Goal: Information Seeking & Learning: Compare options

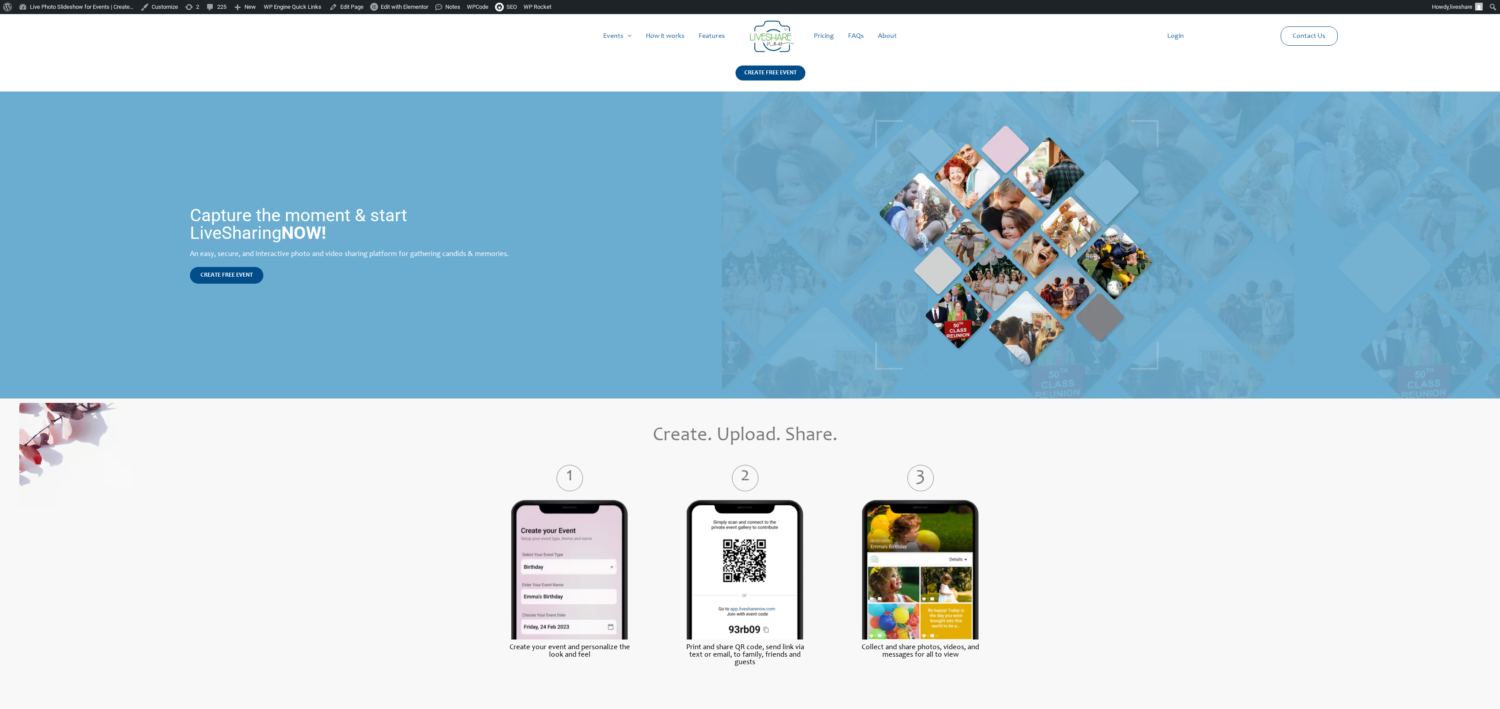
click at [822, 38] on link "Pricing" at bounding box center [824, 36] width 34 height 28
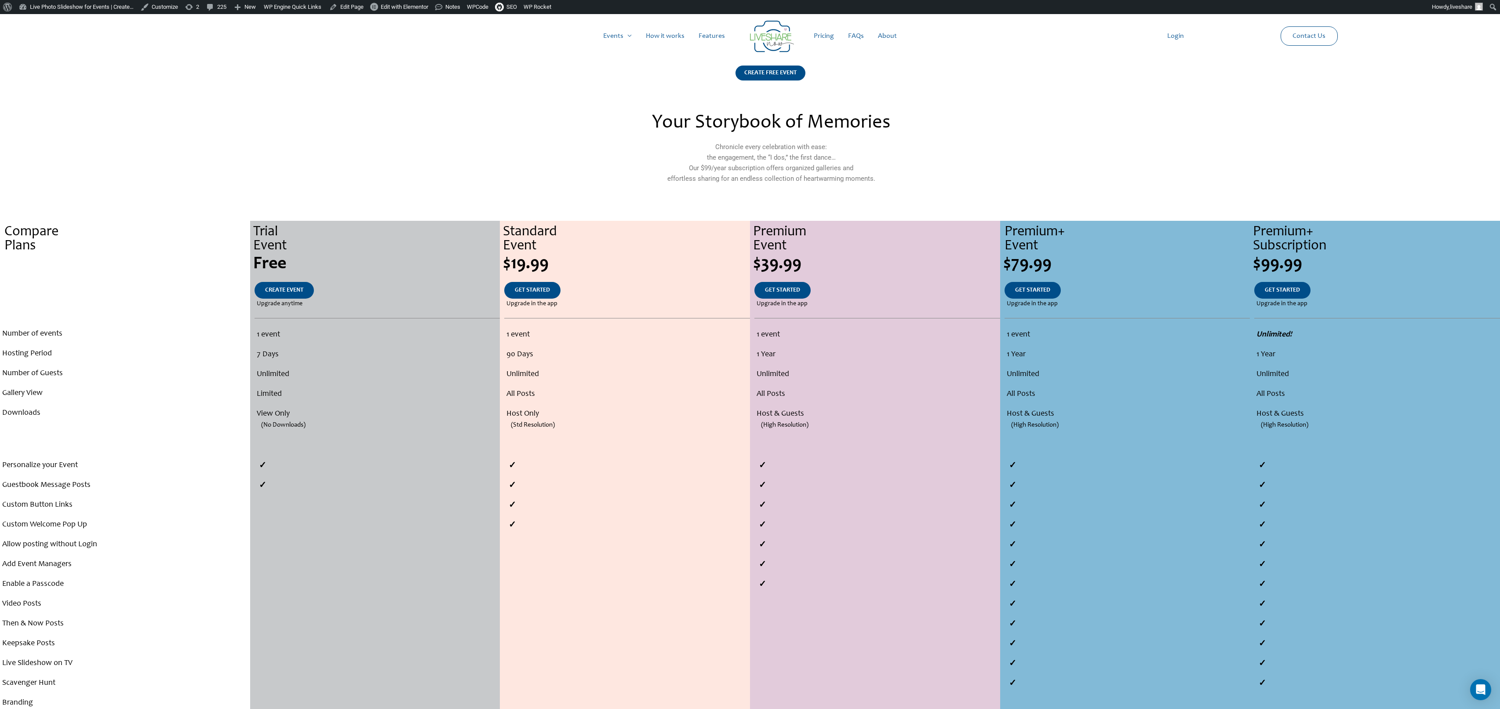
drag, startPoint x: 506, startPoint y: 230, endPoint x: 794, endPoint y: 252, distance: 289.7
click at [796, 253] on div "Compare Plans . . . Number of events Hosting Period Number of Guests Gallery Vi…" at bounding box center [750, 473] width 1500 height 504
click at [794, 252] on div "Premium Event" at bounding box center [876, 239] width 247 height 28
drag, startPoint x: 506, startPoint y: 233, endPoint x: 1042, endPoint y: 257, distance: 536.0
click at [1042, 257] on div "Compare Plans . . . Number of events Hosting Period Number of Guests Gallery Vi…" at bounding box center [750, 473] width 1500 height 504
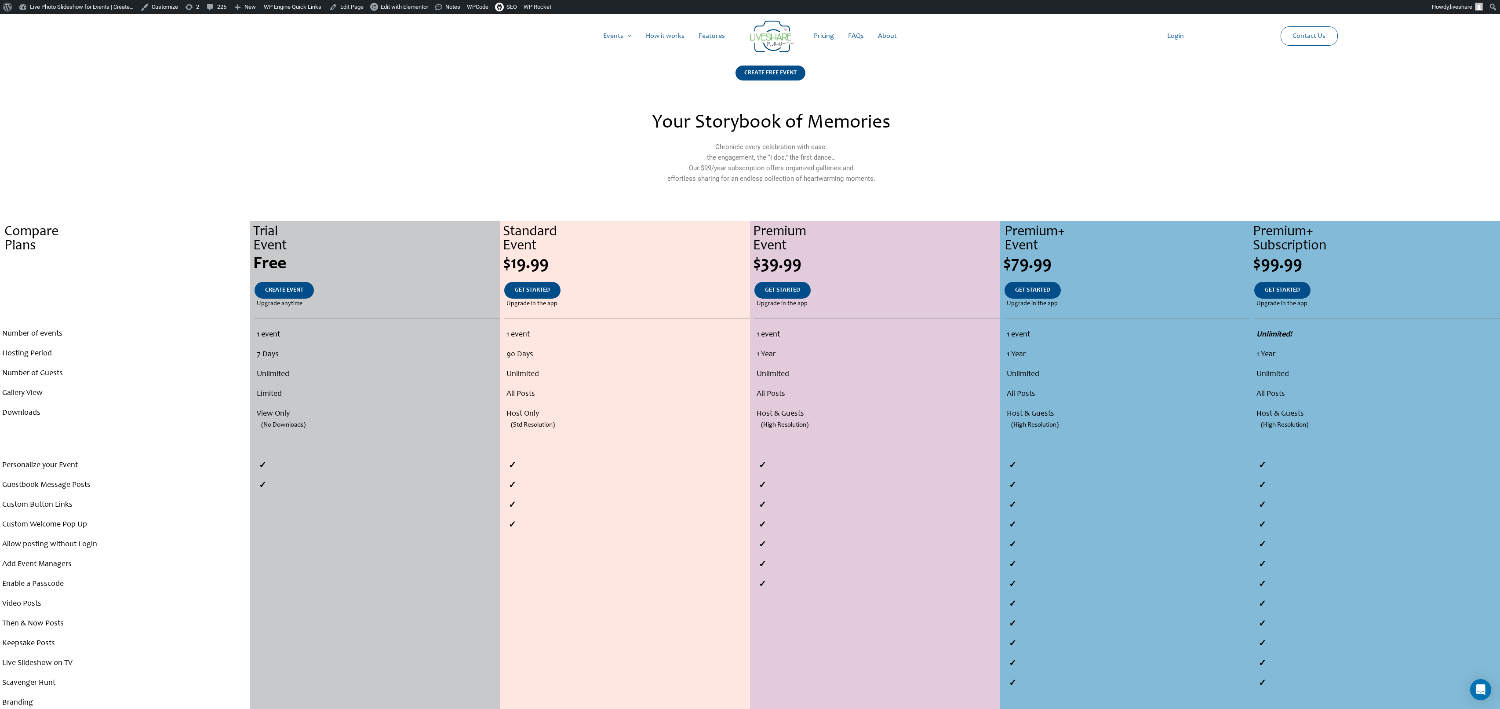
drag, startPoint x: 1042, startPoint y: 257, endPoint x: 1048, endPoint y: 260, distance: 6.7
click at [1042, 257] on div "$79.99" at bounding box center [1126, 264] width 247 height 18
drag, startPoint x: 1052, startPoint y: 261, endPoint x: 1005, endPoint y: 234, distance: 53.9
click at [1006, 234] on div "Premium+ Event $79.99 GET STARTED Upgrade in the app 1 event 1 Year Unlimited A…" at bounding box center [1125, 473] width 250 height 504
copy div "Premium+ Event $79.99"
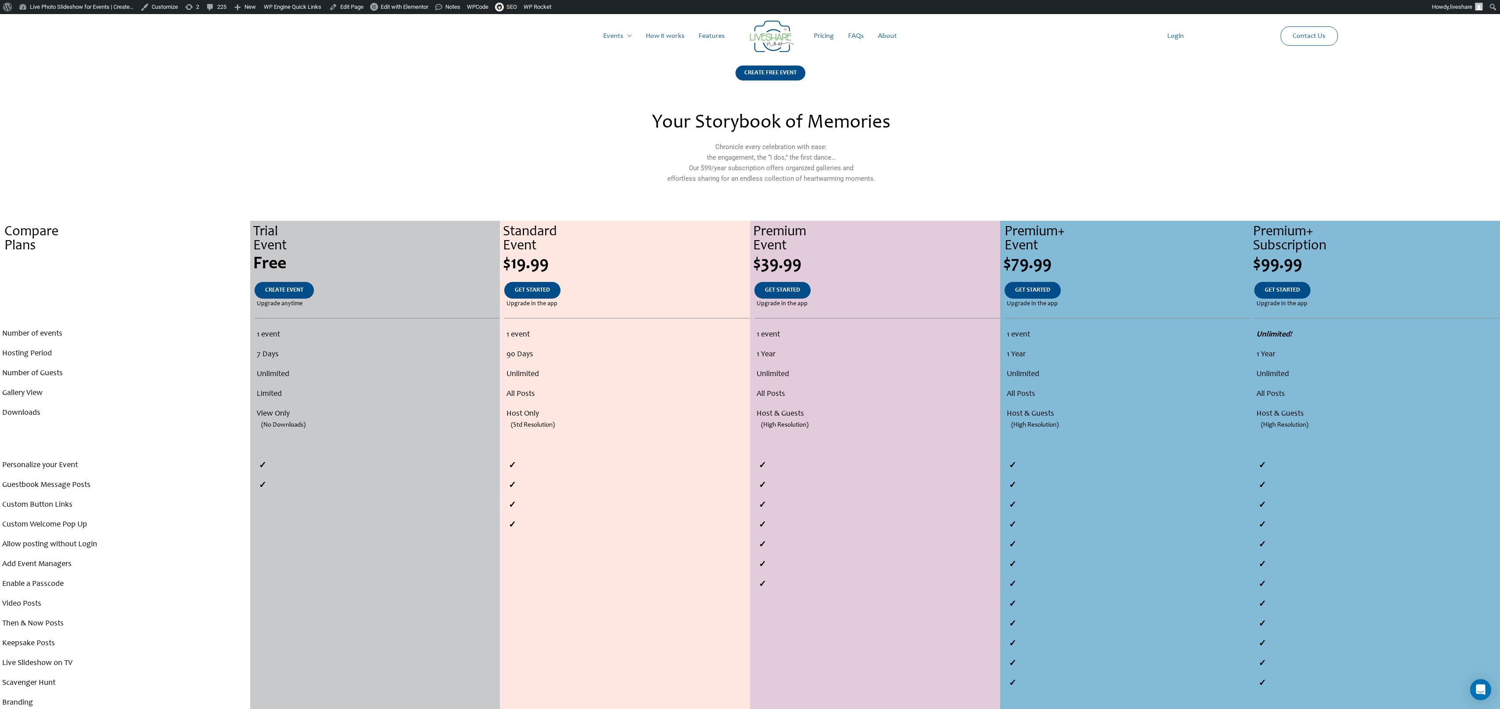
drag, startPoint x: 756, startPoint y: 229, endPoint x: 815, endPoint y: 268, distance: 70.7
click at [815, 268] on div "Premium Event $39.99 GET STARTED Upgrade in the app 1 event 1 Year Unlimited Al…" at bounding box center [875, 473] width 250 height 504
copy div "Premium Event $39.99"
drag, startPoint x: 505, startPoint y: 228, endPoint x: 562, endPoint y: 262, distance: 66.5
click at [562, 262] on div "Standard Event $19.99 GET STARTED Upgrade in the app 1 event 90 Days Unlimited …" at bounding box center [625, 473] width 250 height 504
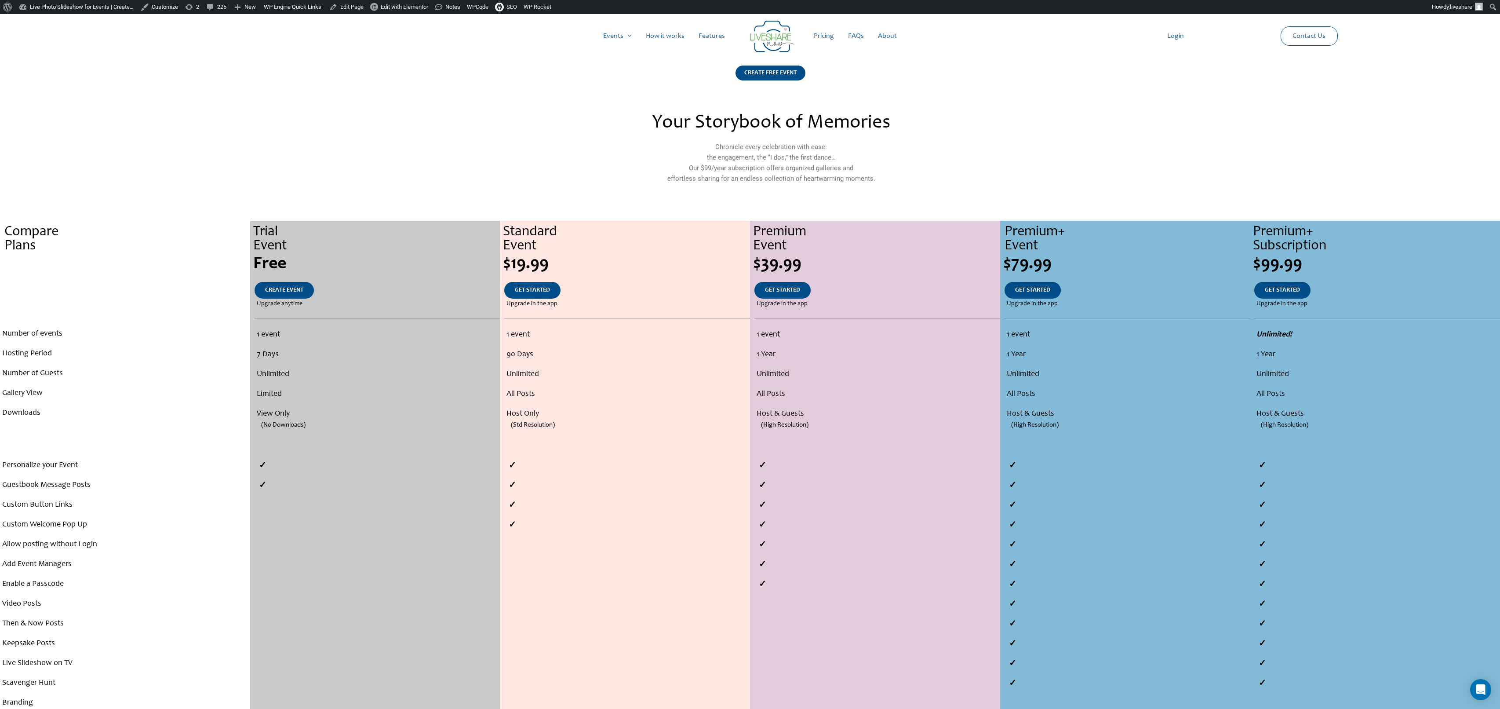
copy div "Standard Event $19.99"
